Goal: Information Seeking & Learning: Check status

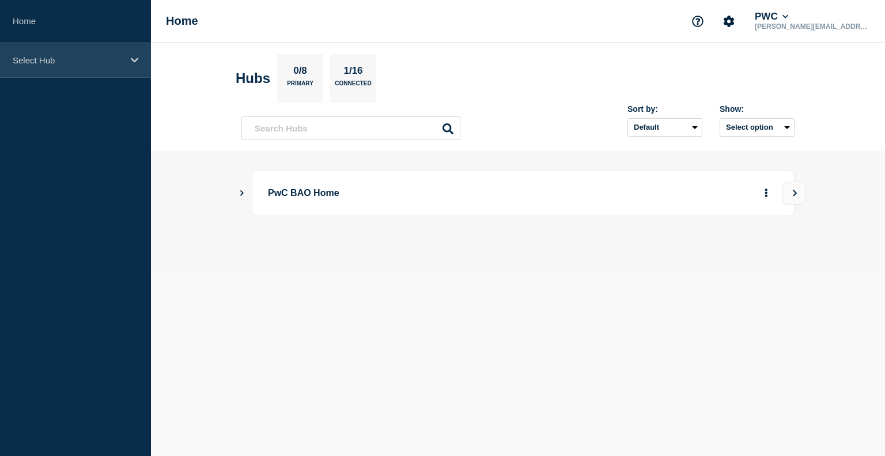
click at [122, 64] on p "Select Hub" at bounding box center [68, 60] width 111 height 10
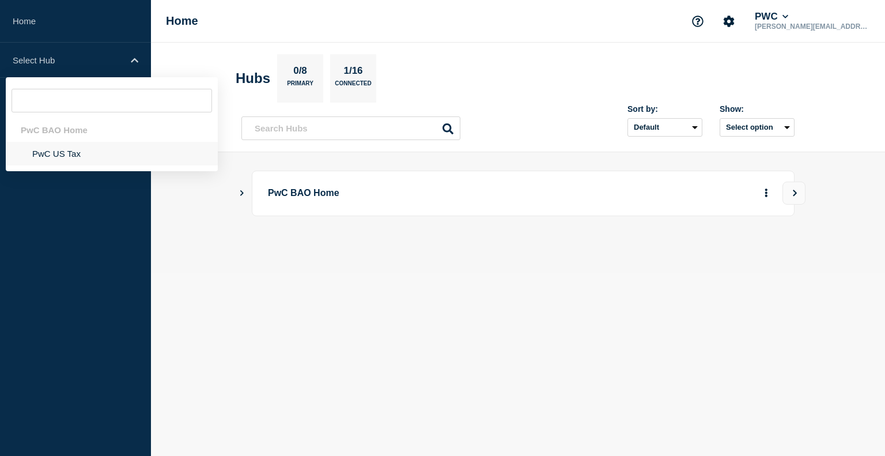
click at [85, 154] on li "PwC US Tax" at bounding box center [112, 154] width 212 height 24
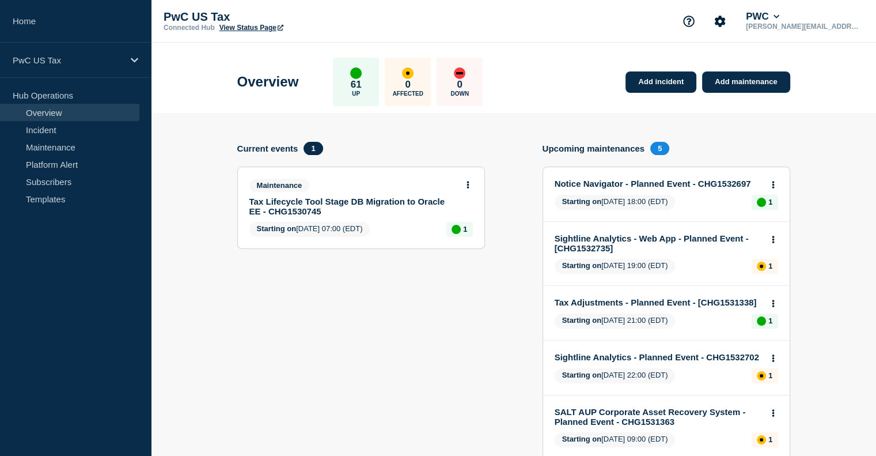
click at [677, 239] on link "Sightline Analytics - Web App - Planned Event - [CHG1532735]" at bounding box center [659, 243] width 208 height 20
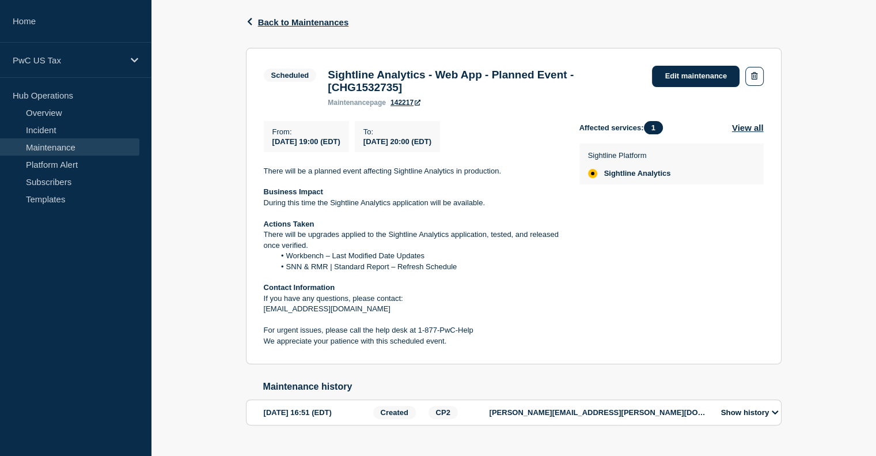
scroll to position [214, 0]
